Goal: Find specific page/section: Find specific page/section

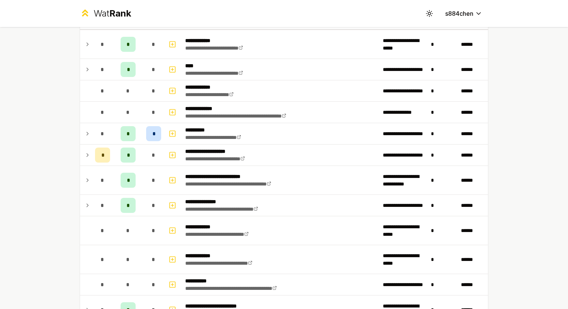
scroll to position [142, 0]
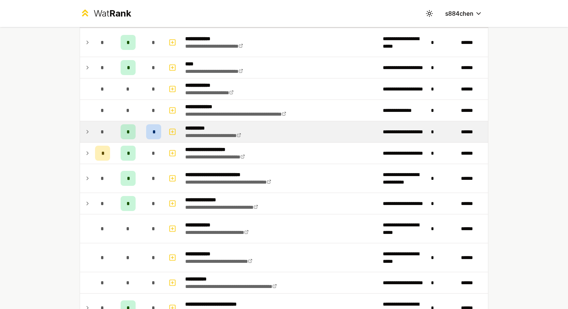
click at [91, 133] on td at bounding box center [86, 131] width 12 height 21
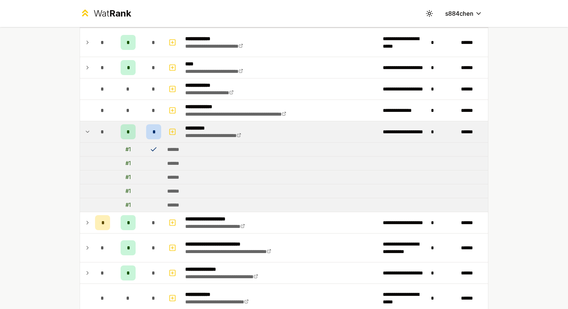
click at [91, 133] on td at bounding box center [86, 131] width 12 height 21
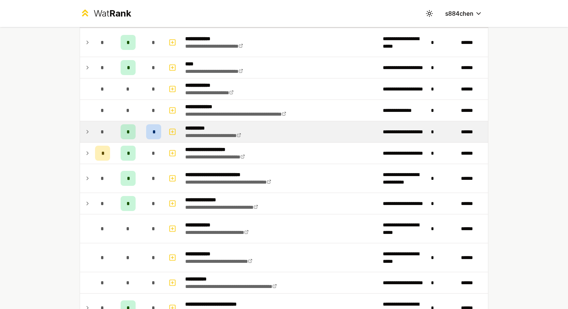
click at [91, 133] on td at bounding box center [86, 131] width 12 height 21
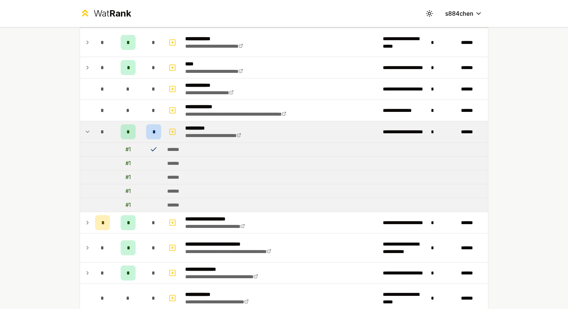
click at [149, 145] on td at bounding box center [153, 150] width 21 height 14
click at [155, 151] on icon at bounding box center [154, 150] width 8 height 8
drag, startPoint x: 153, startPoint y: 150, endPoint x: 132, endPoint y: 148, distance: 21.8
click at [132, 148] on tr "# 1 ******" at bounding box center [284, 150] width 408 height 14
click at [88, 130] on icon at bounding box center [88, 131] width 6 height 9
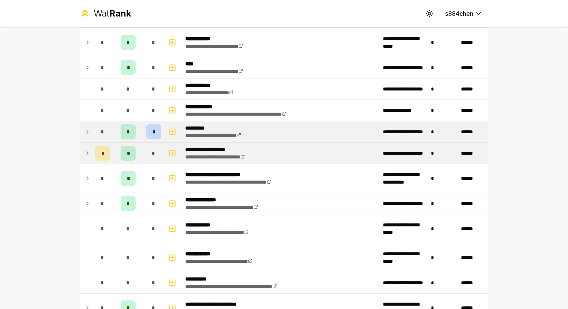
click at [87, 152] on icon at bounding box center [88, 153] width 2 height 3
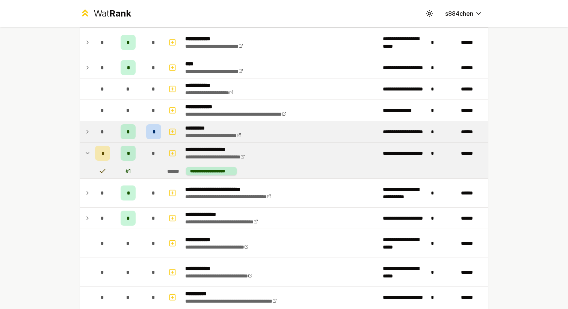
click at [86, 151] on icon at bounding box center [88, 153] width 6 height 9
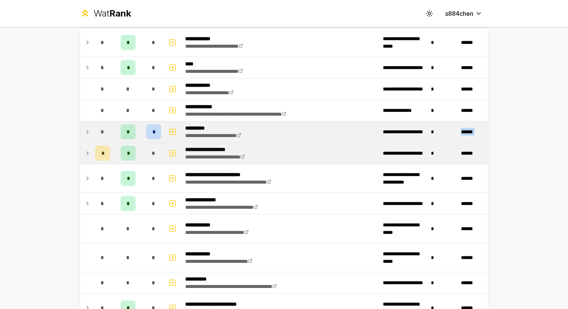
click at [87, 152] on icon at bounding box center [88, 153] width 2 height 3
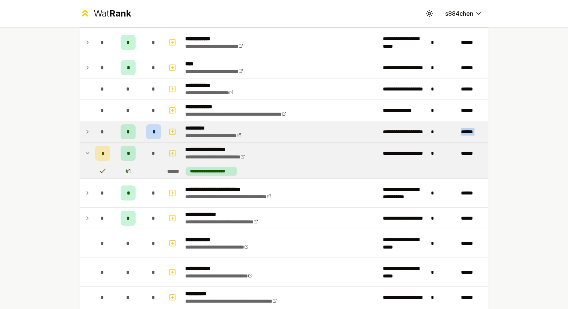
click at [86, 151] on icon at bounding box center [88, 153] width 6 height 9
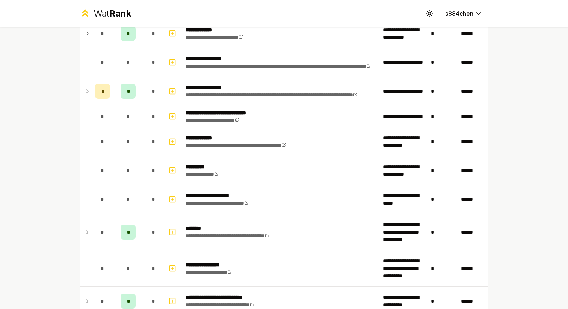
scroll to position [919, 0]
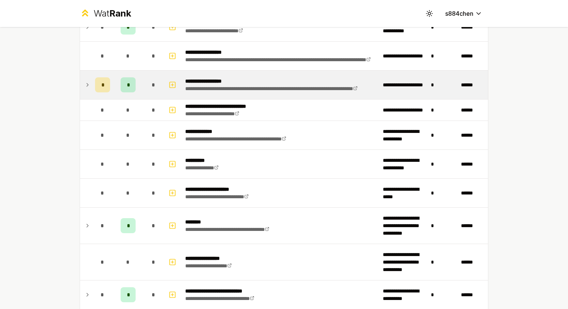
click at [88, 85] on icon at bounding box center [88, 84] width 2 height 3
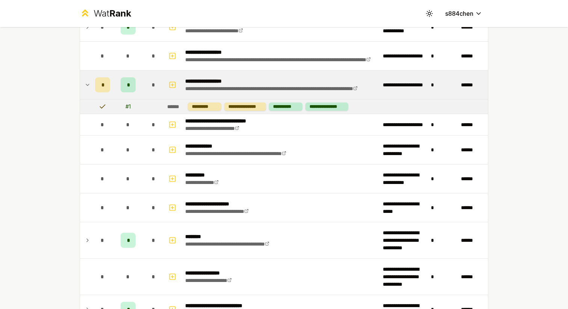
click at [88, 85] on icon at bounding box center [87, 85] width 3 height 2
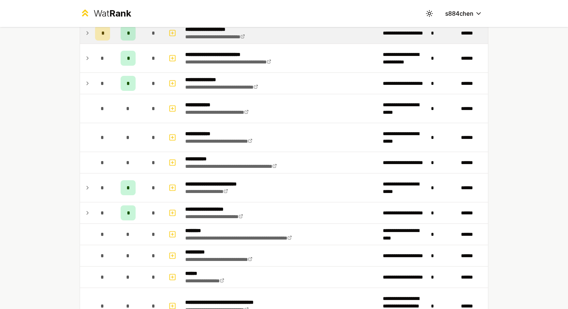
scroll to position [0, 0]
